Goal: Information Seeking & Learning: Understand process/instructions

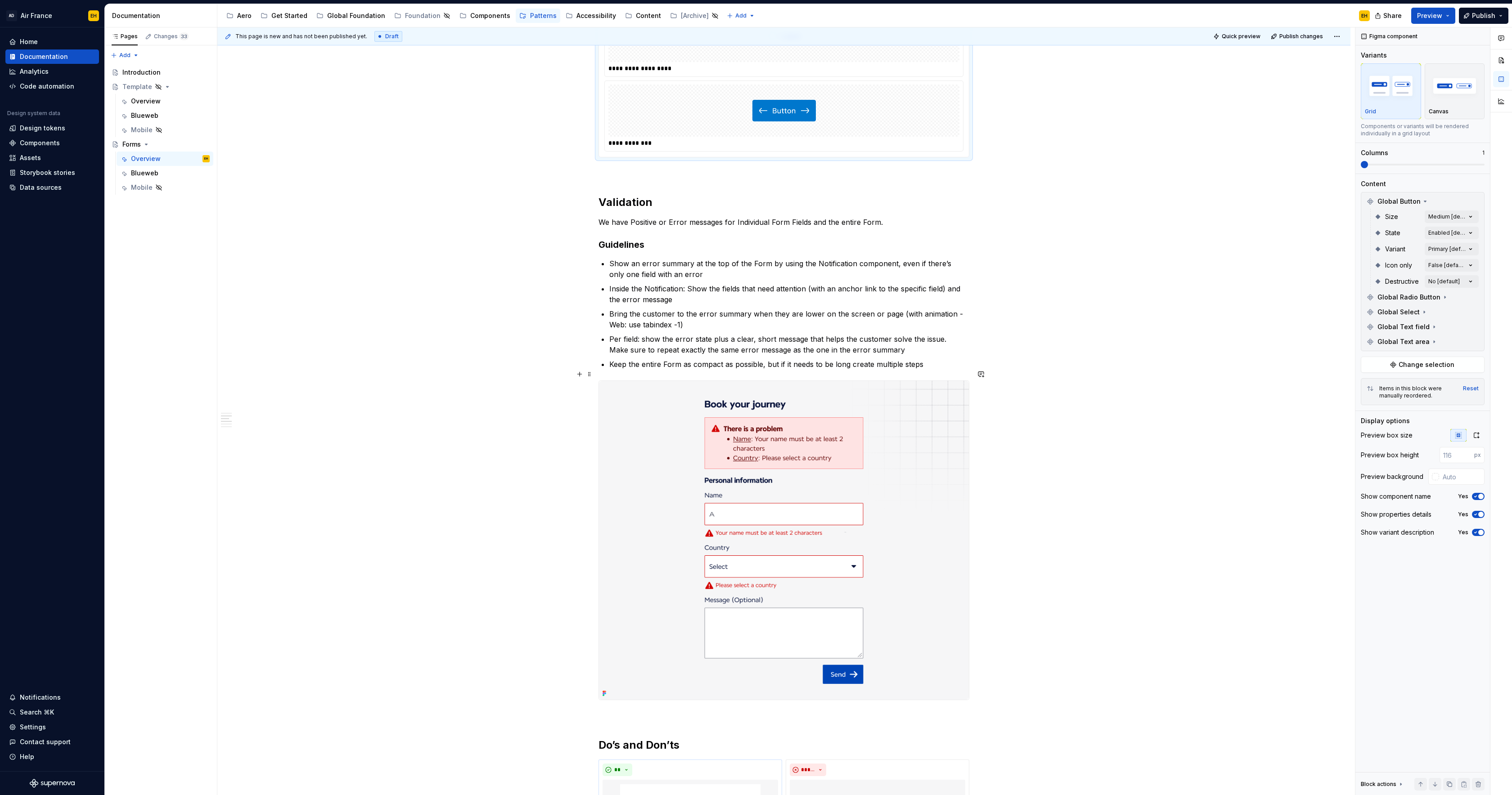
scroll to position [743, 0]
click at [602, 236] on h3 "Guidelines" at bounding box center [784, 242] width 371 height 12
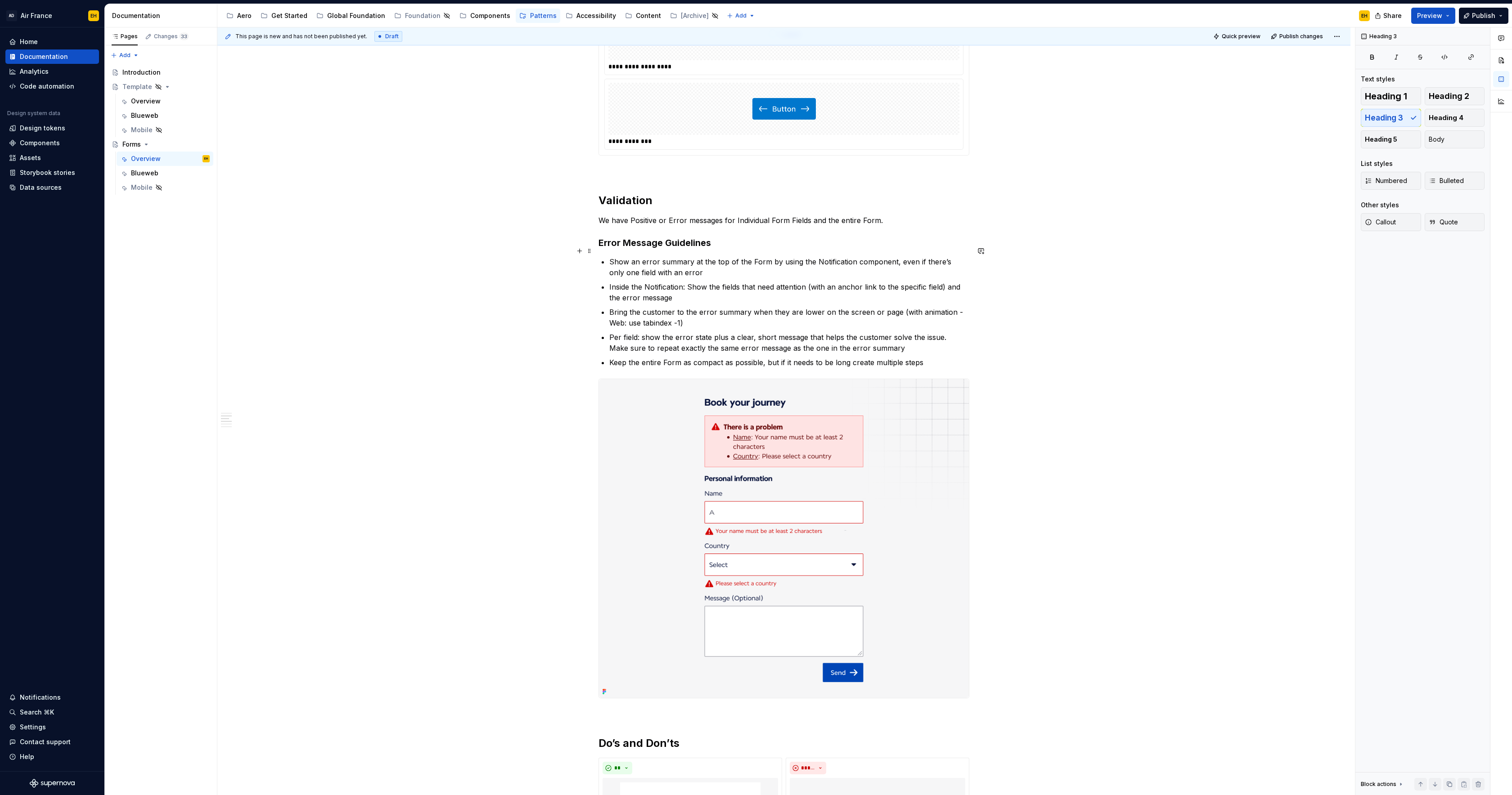
click at [750, 264] on p "Show an error summary at the top of the Form by using the Notification componen…" at bounding box center [789, 267] width 360 height 22
click at [882, 282] on p "Inside the Notification: Show the fields that need attention (with an anchor li…" at bounding box center [789, 292] width 360 height 22
drag, startPoint x: 697, startPoint y: 312, endPoint x: 951, endPoint y: 304, distance: 254.1
click at [951, 307] on p "Bring the customer to the error summary when they are lower on the screen or pa…" at bounding box center [789, 317] width 360 height 22
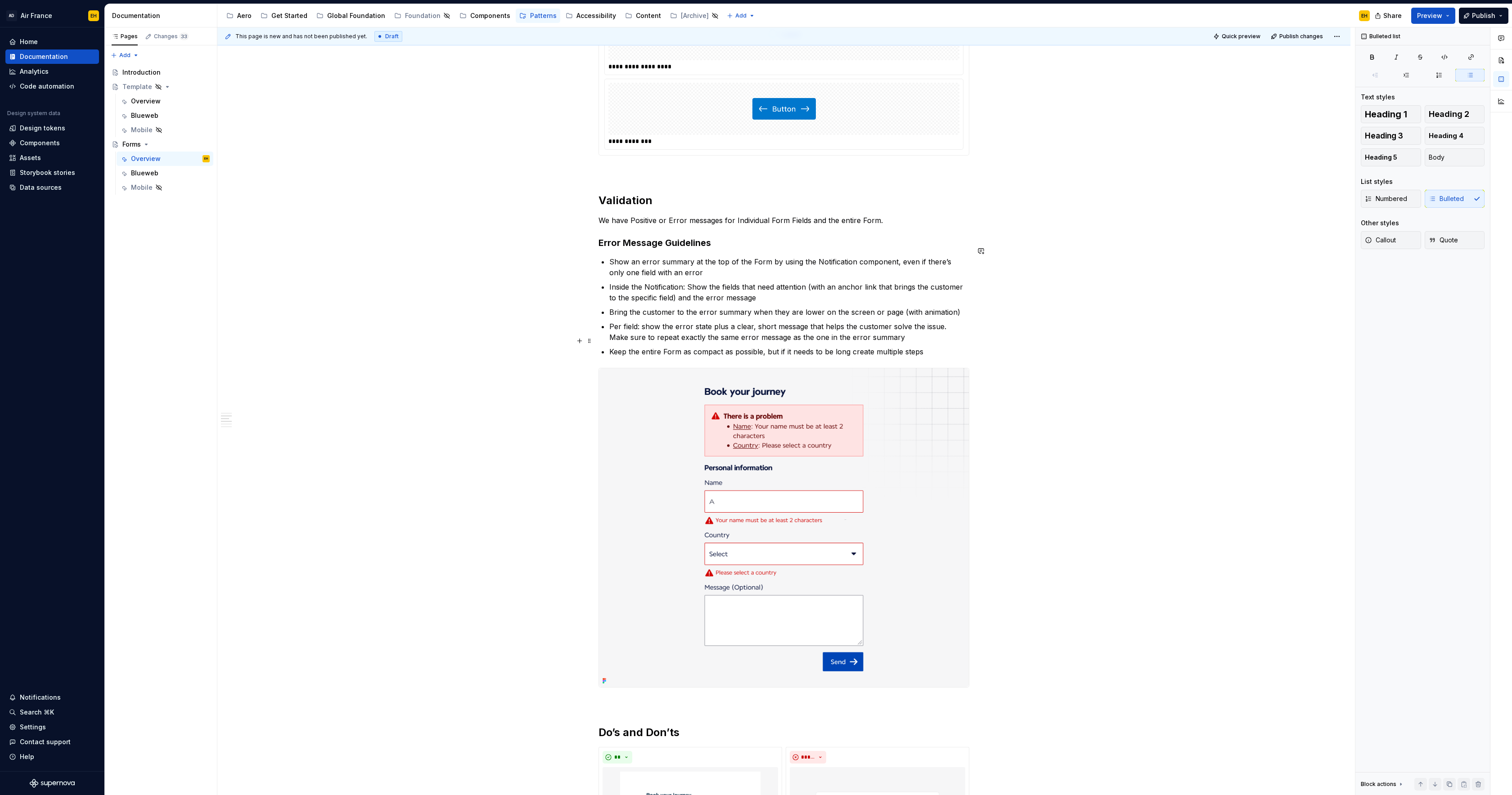
click at [948, 346] on p "Keep the entire Form as compact as possible, but if it needs to be long create …" at bounding box center [789, 351] width 360 height 11
click at [919, 307] on p "Bring the customer to the error summary when they are lower on the screen or pa…" at bounding box center [789, 312] width 360 height 11
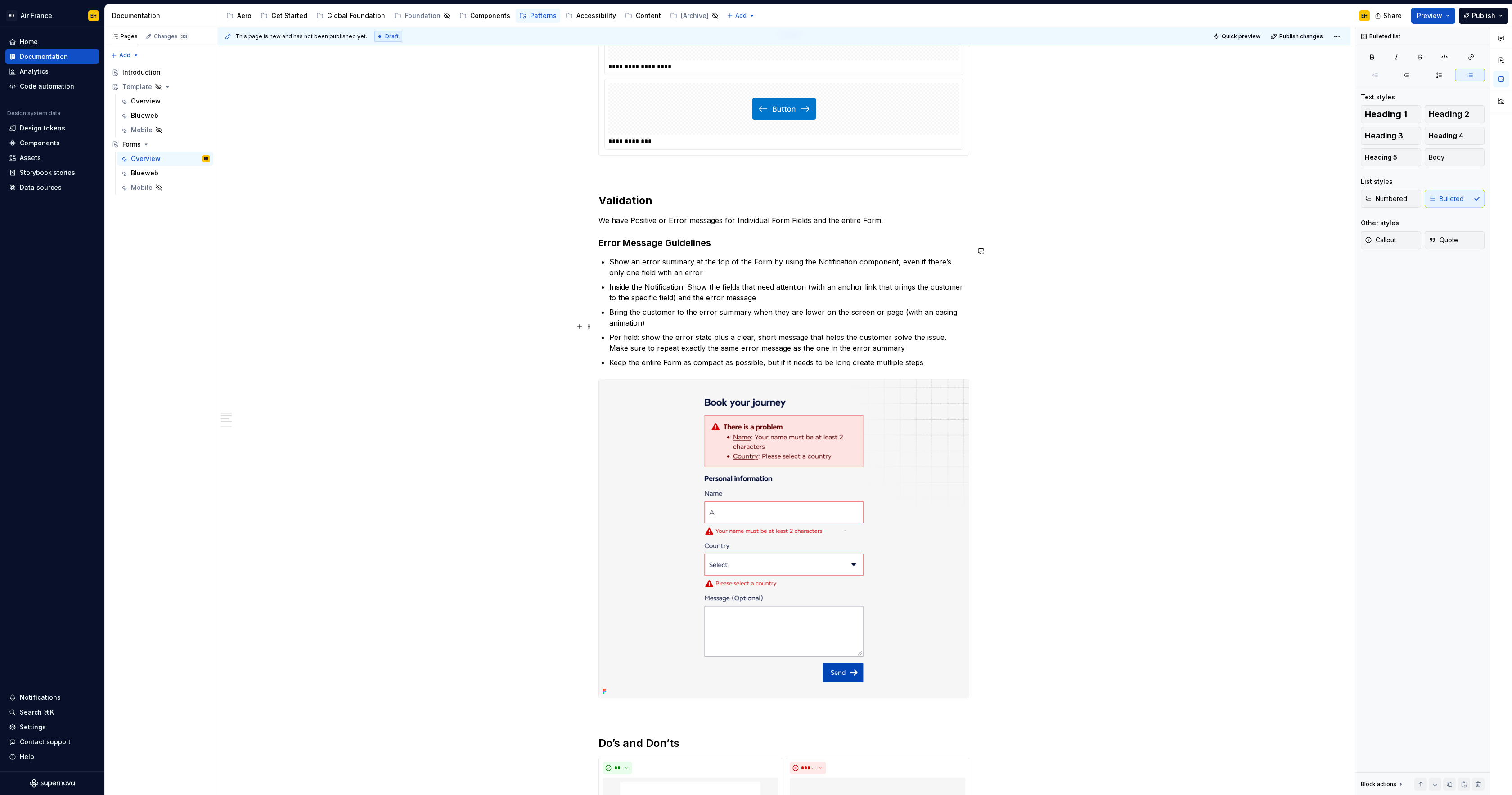
click at [933, 337] on p "Per field: show the error state plus a clear, short message that helps the cust…" at bounding box center [789, 343] width 360 height 22
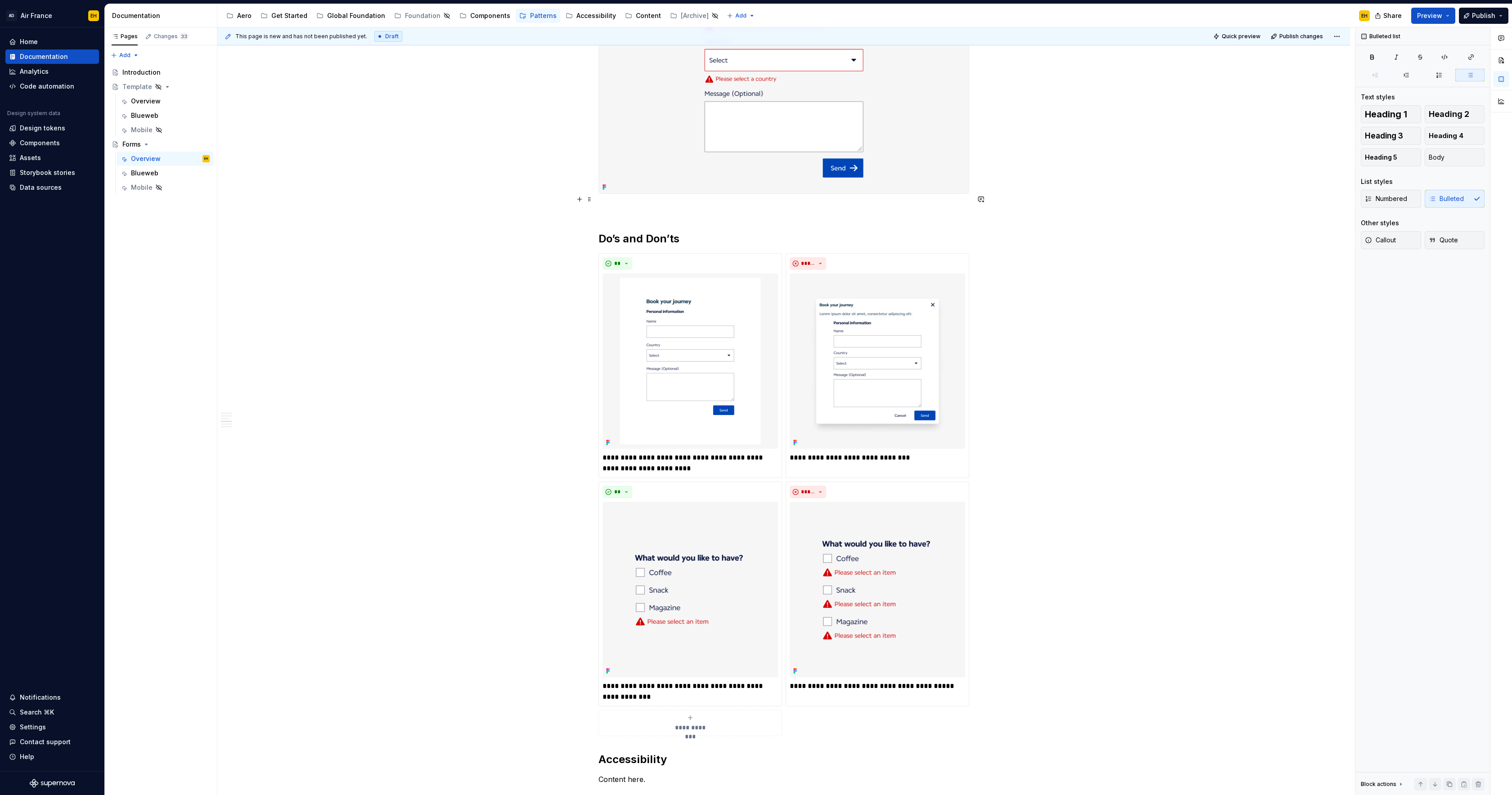
scroll to position [1248, 0]
click at [690, 458] on p "**********" at bounding box center [690, 462] width 176 height 22
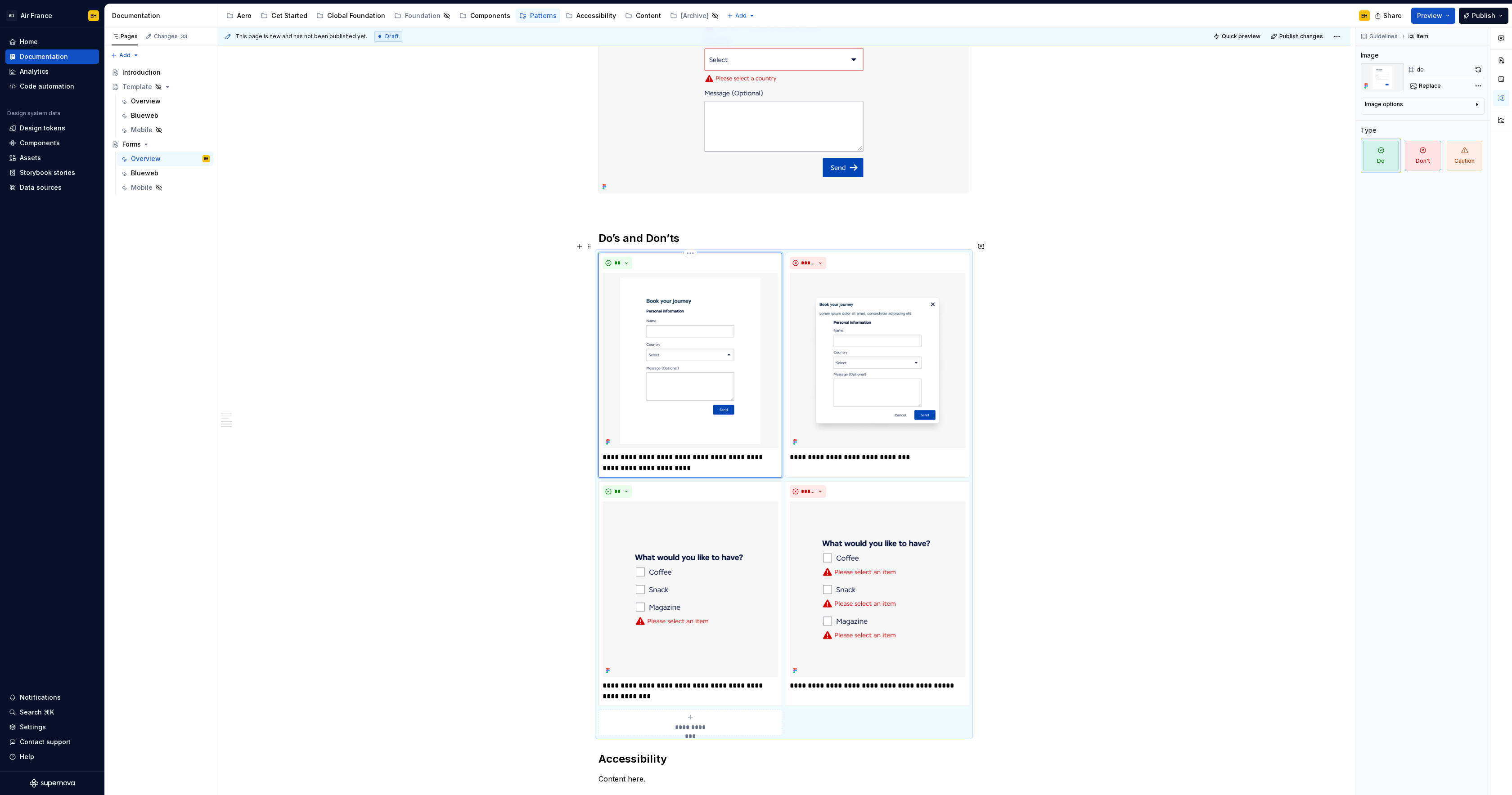
type textarea "*"
click at [630, 458] on p "**********" at bounding box center [690, 462] width 176 height 22
type textarea "*"
